Goal: Transaction & Acquisition: Purchase product/service

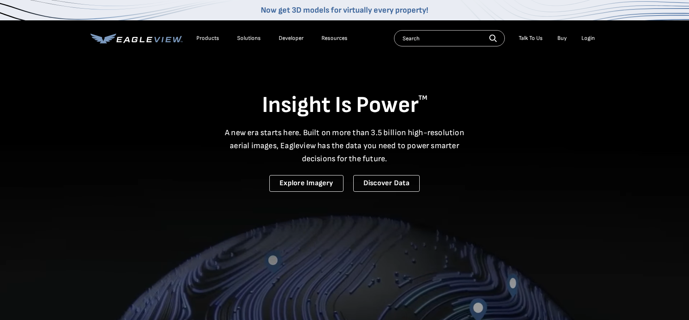
click at [588, 35] on div "Login" at bounding box center [588, 38] width 13 height 7
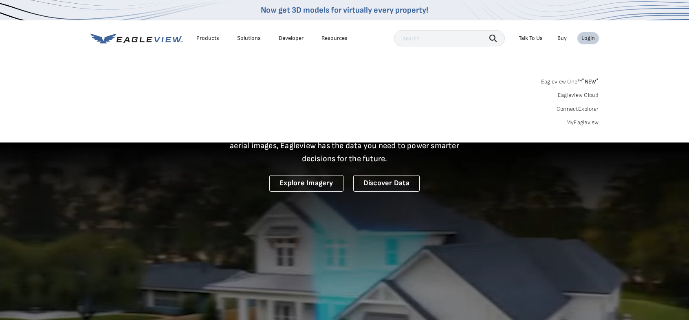
click at [587, 38] on div "Login" at bounding box center [588, 38] width 13 height 7
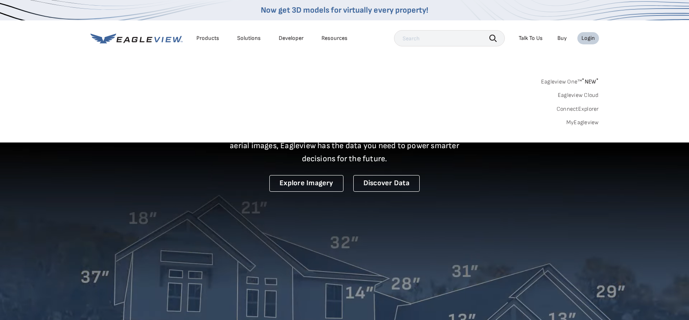
click at [587, 38] on div "Login" at bounding box center [588, 38] width 13 height 7
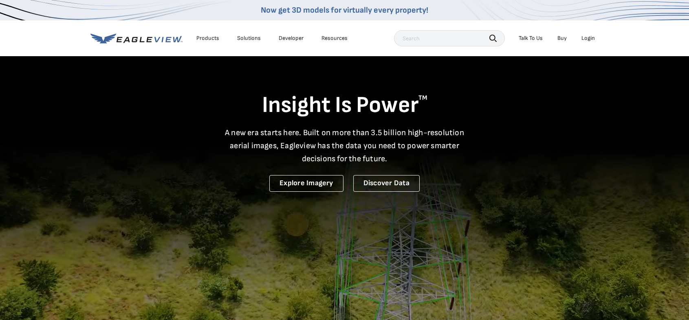
click at [588, 35] on div "Login" at bounding box center [588, 38] width 13 height 7
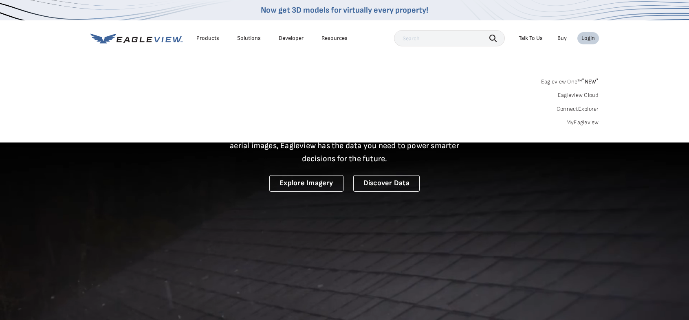
click at [581, 121] on link "MyEagleview" at bounding box center [583, 122] width 33 height 7
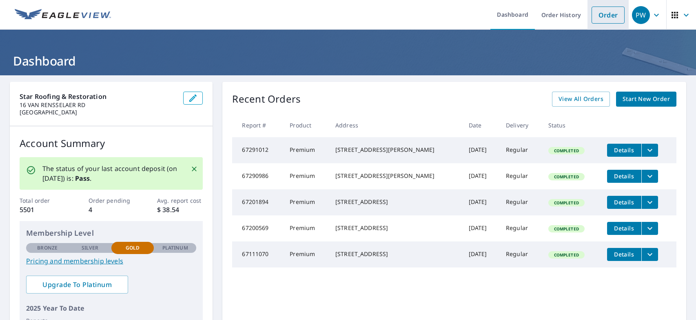
click at [599, 17] on link "Order" at bounding box center [607, 15] width 33 height 17
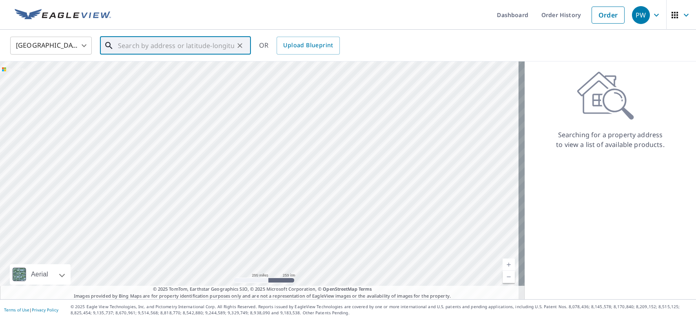
click at [176, 46] on input "text" at bounding box center [176, 45] width 116 height 23
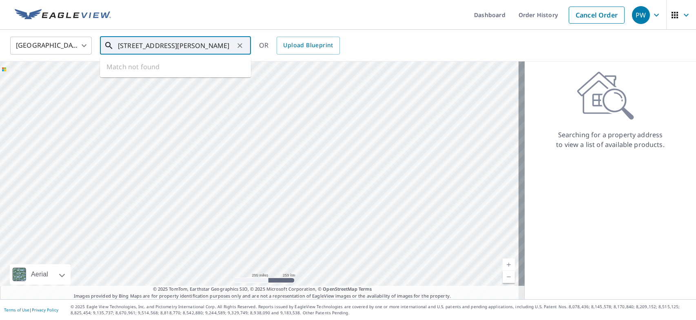
type input "[STREET_ADDRESS][PERSON_NAME]"
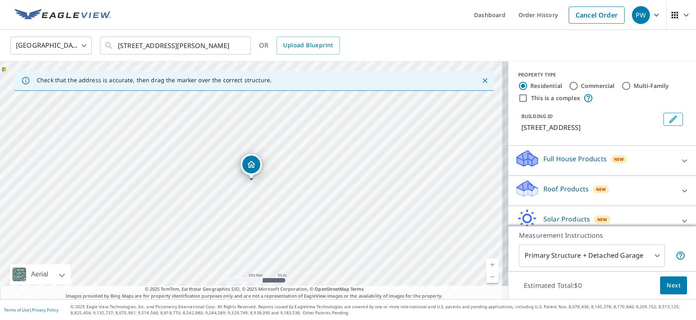
click at [292, 201] on div "[STREET_ADDRESS][PERSON_NAME]" at bounding box center [254, 181] width 508 height 238
click at [278, 185] on div "[STREET_ADDRESS][PERSON_NAME]" at bounding box center [254, 181] width 508 height 238
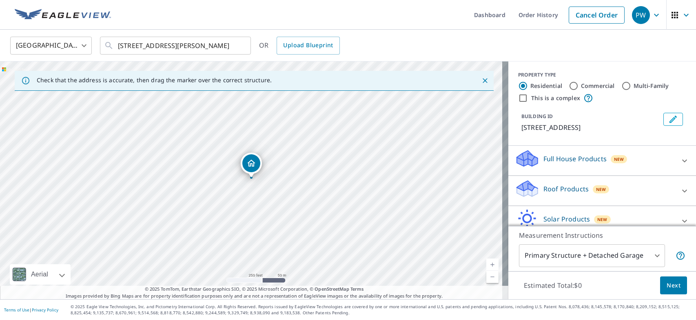
click at [278, 185] on div "[STREET_ADDRESS][PERSON_NAME]" at bounding box center [254, 181] width 508 height 238
click at [488, 262] on link "Current Level 17, Zoom In" at bounding box center [492, 265] width 12 height 12
click at [488, 262] on link "Current Level 18, Zoom In" at bounding box center [492, 265] width 12 height 12
click at [679, 159] on icon at bounding box center [684, 161] width 10 height 10
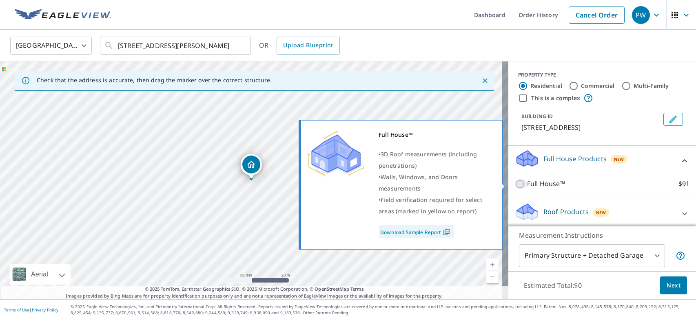
click at [515, 181] on input "Full House™ $91" at bounding box center [521, 184] width 12 height 10
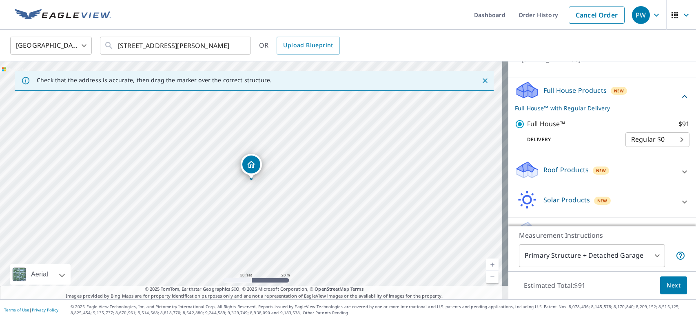
scroll to position [90, 0]
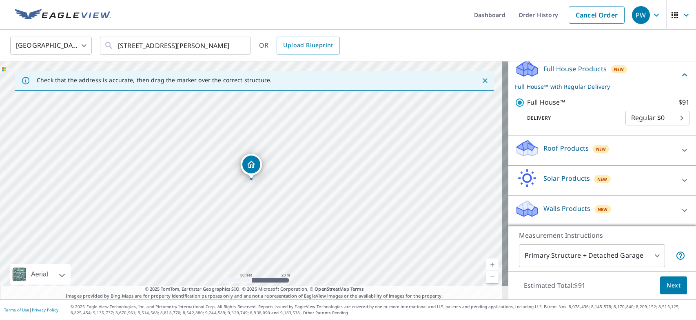
click at [547, 146] on p "Roof Products" at bounding box center [565, 149] width 45 height 10
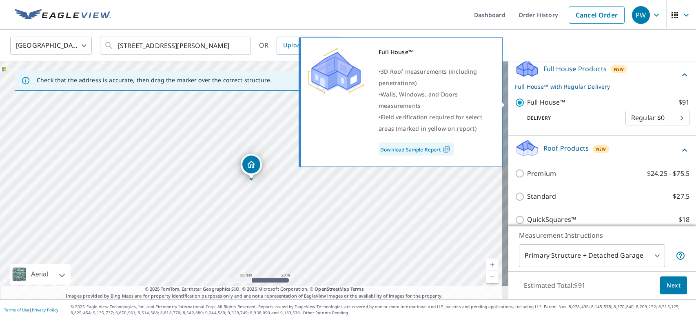
click at [515, 103] on input "Full House™ $91" at bounding box center [521, 103] width 12 height 10
checkbox input "false"
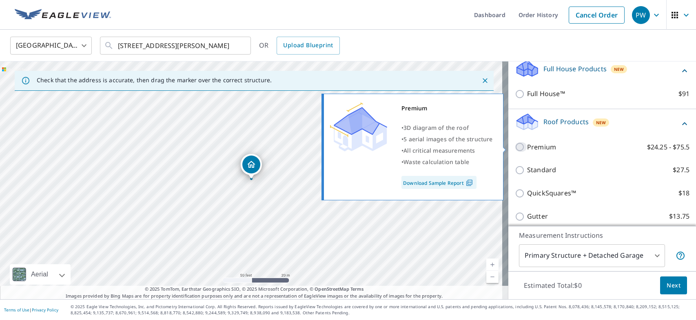
click at [515, 147] on input "Premium $24.25 - $75.5" at bounding box center [521, 147] width 12 height 10
checkbox input "true"
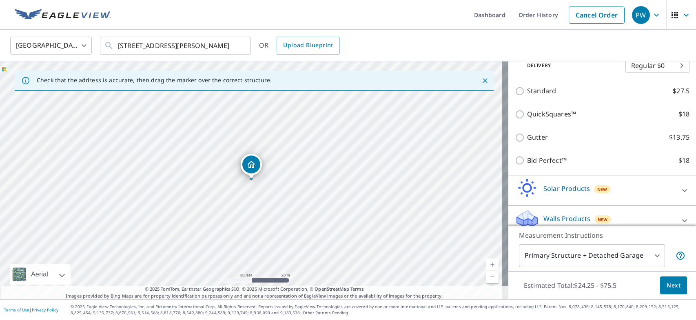
scroll to position [205, 0]
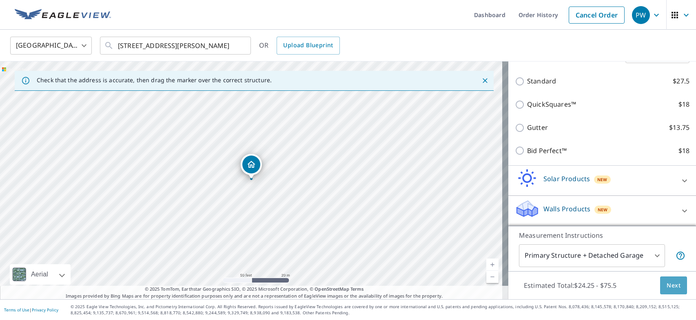
click at [666, 282] on span "Next" at bounding box center [673, 286] width 14 height 10
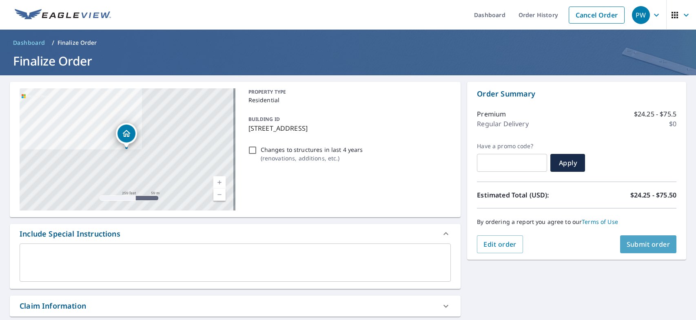
click at [646, 246] on span "Submit order" at bounding box center [648, 244] width 44 height 9
checkbox input "true"
